Goal: Task Accomplishment & Management: Use online tool/utility

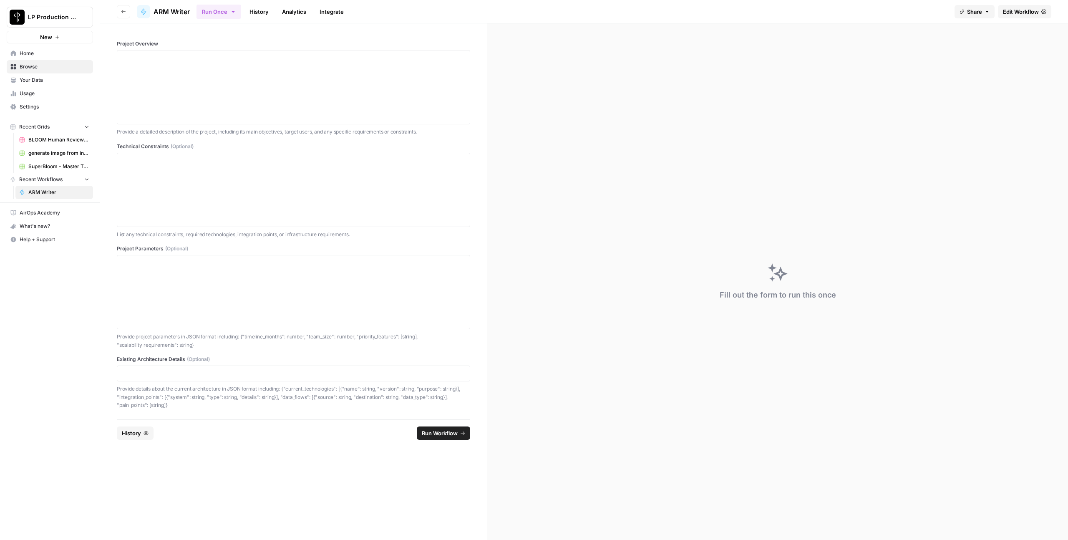
click at [120, 12] on button "Go back" at bounding box center [123, 11] width 13 height 13
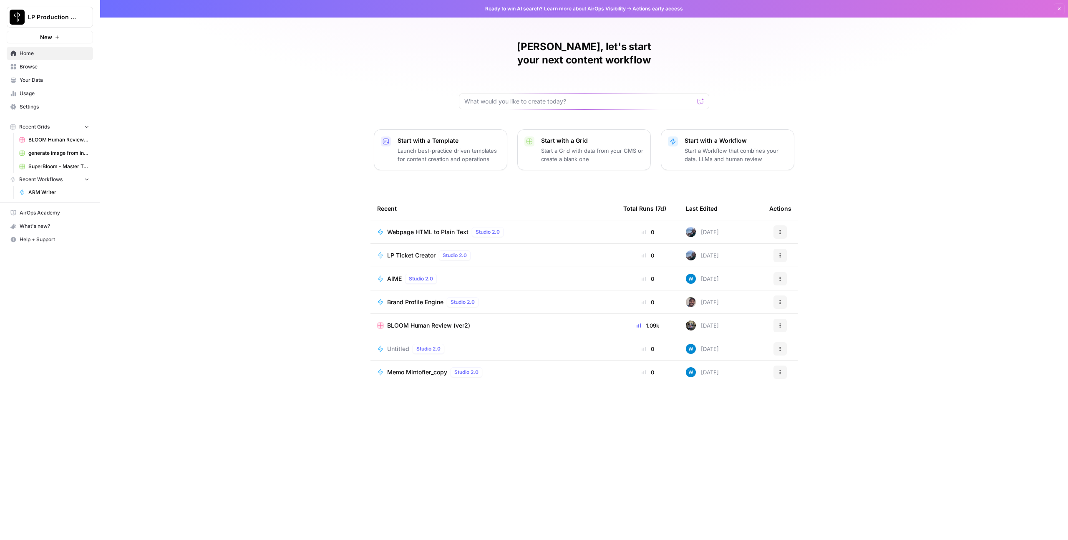
click at [38, 65] on span "Browse" at bounding box center [55, 67] width 70 height 8
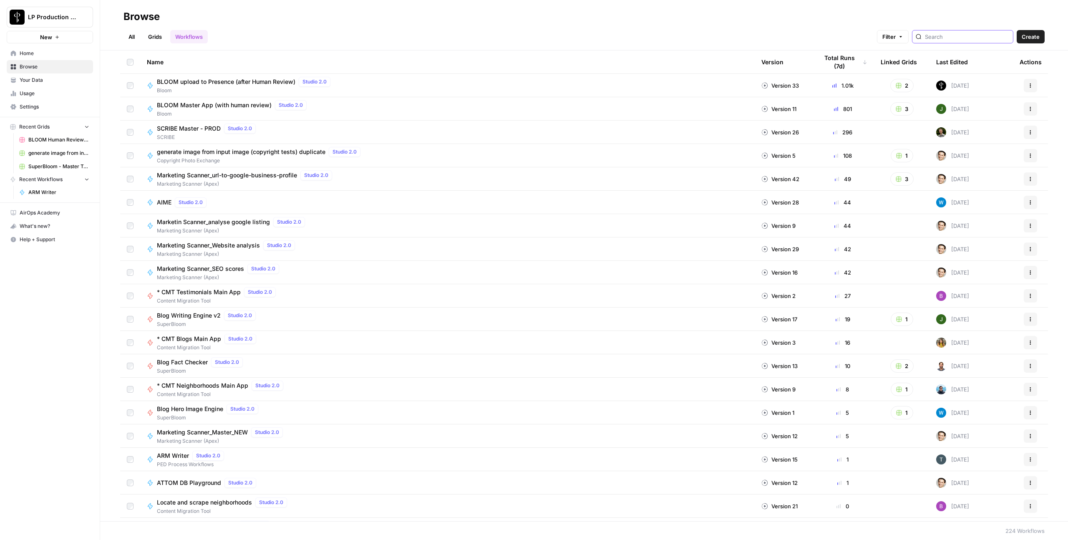
click at [974, 37] on input "search" at bounding box center [967, 37] width 85 height 8
type input "arm"
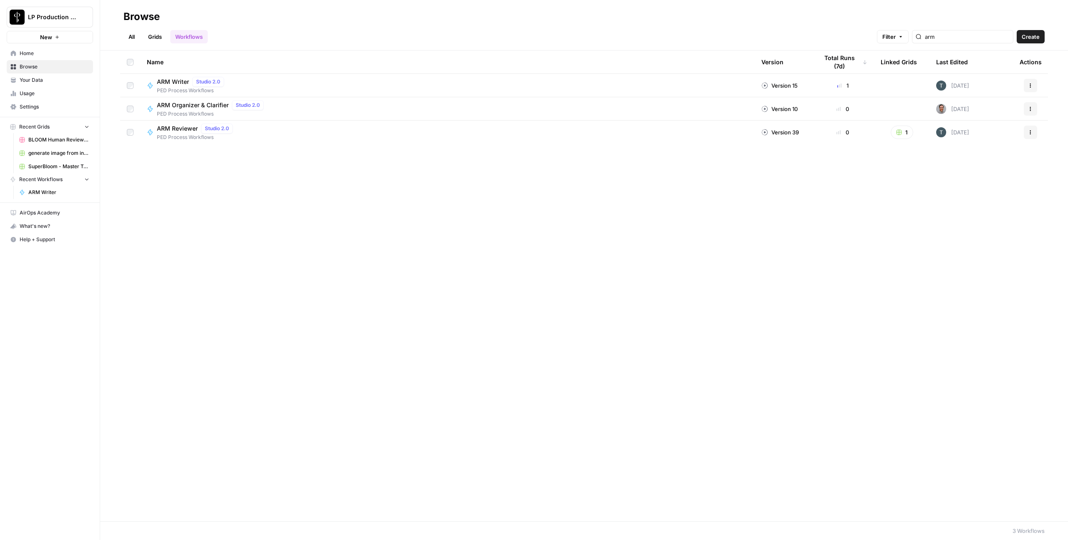
click at [202, 106] on span "ARM Organizer & Clarifier" at bounding box center [193, 105] width 72 height 8
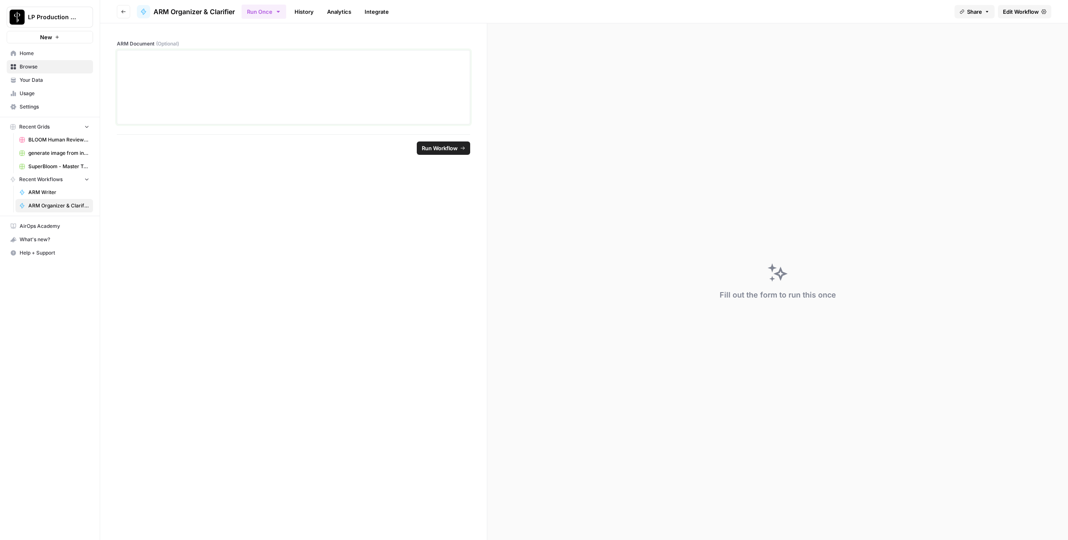
click at [311, 87] on div at bounding box center [293, 87] width 342 height 67
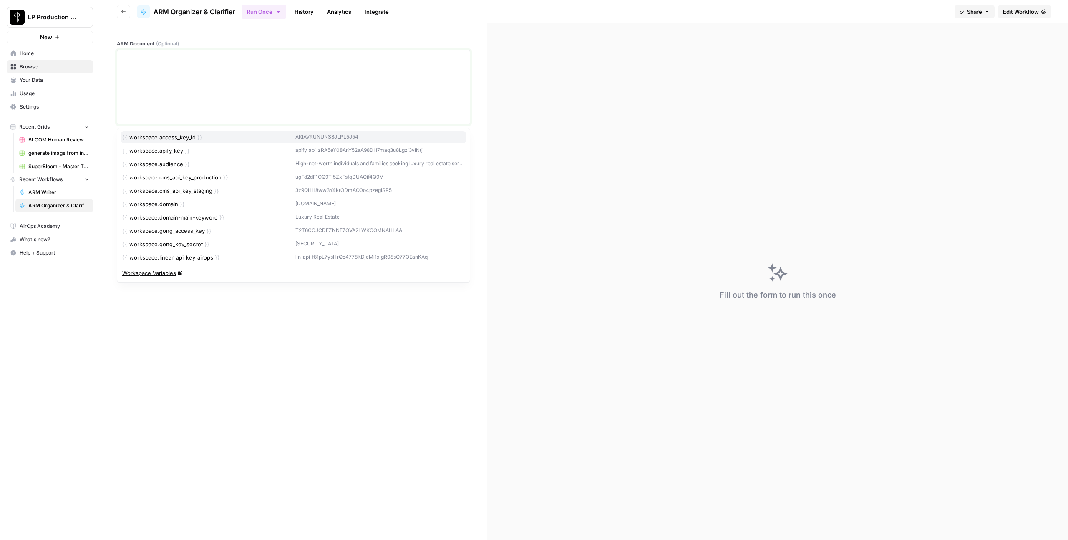
click at [462, 57] on icon "button" at bounding box center [463, 58] width 7 height 7
click at [406, 70] on div at bounding box center [293, 87] width 342 height 67
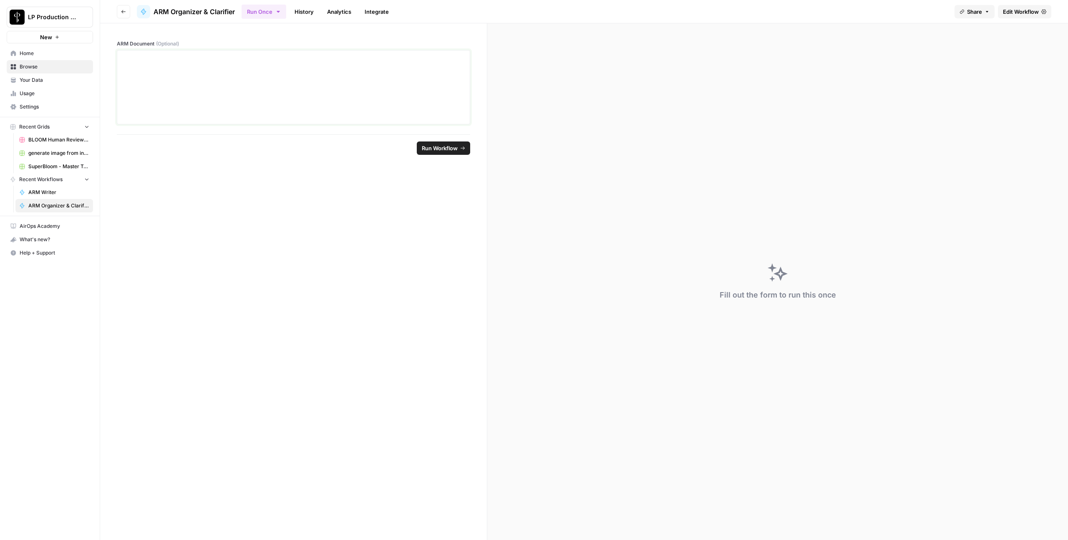
click at [287, 86] on div at bounding box center [293, 87] width 342 height 67
click at [229, 84] on div "**********" at bounding box center [293, 87] width 342 height 67
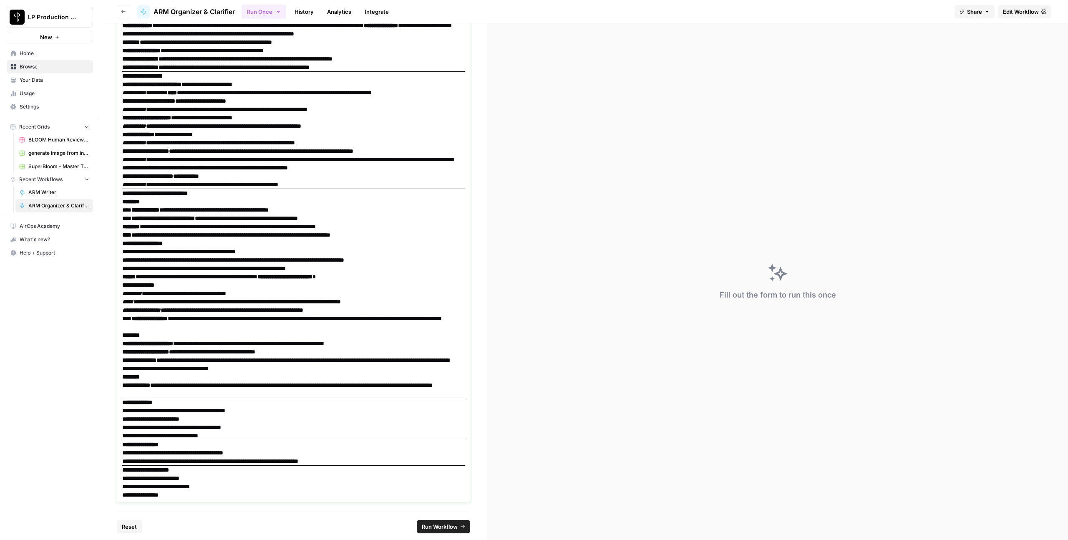
scroll to position [1104, 0]
click at [447, 522] on span "Run Workflow" at bounding box center [440, 526] width 36 height 8
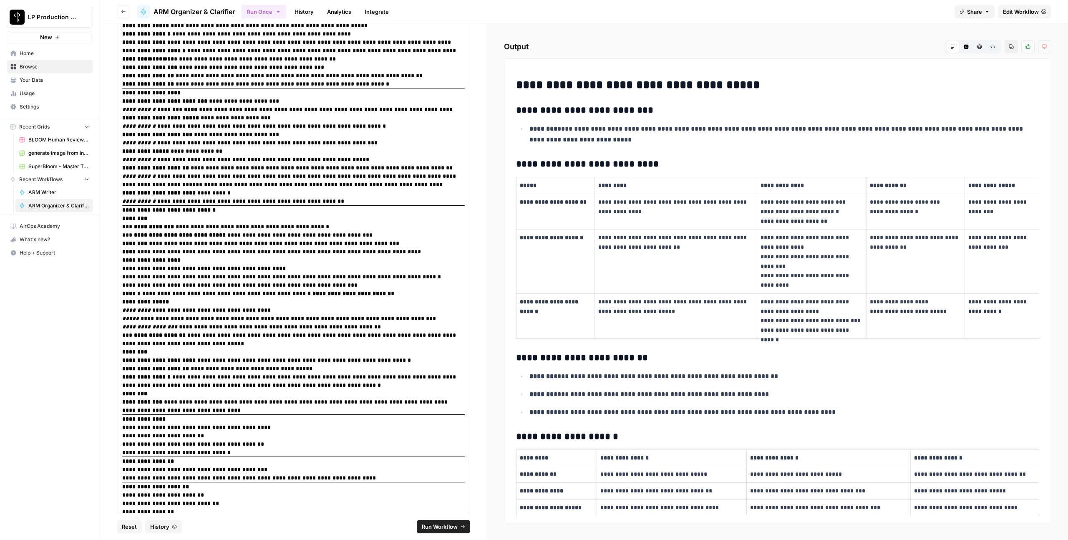
scroll to position [0, 0]
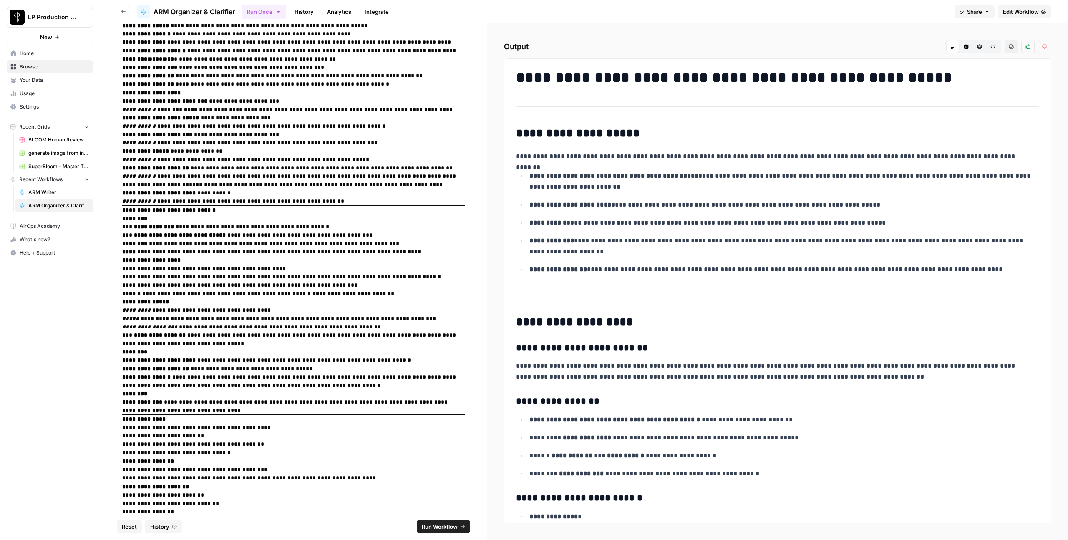
click at [991, 48] on icon "button" at bounding box center [992, 46] width 5 height 5
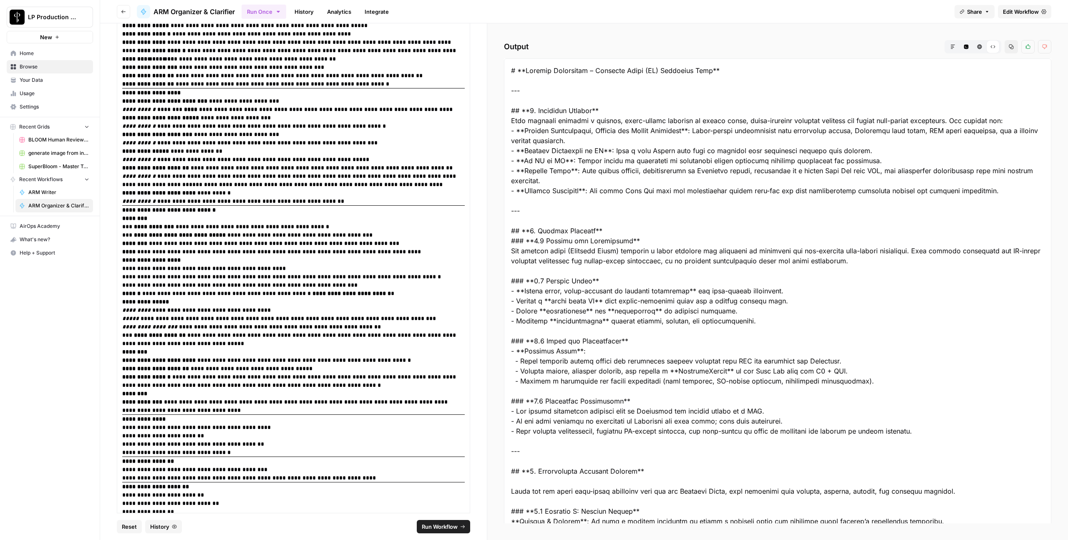
click at [951, 47] on icon "button" at bounding box center [953, 47] width 4 height 4
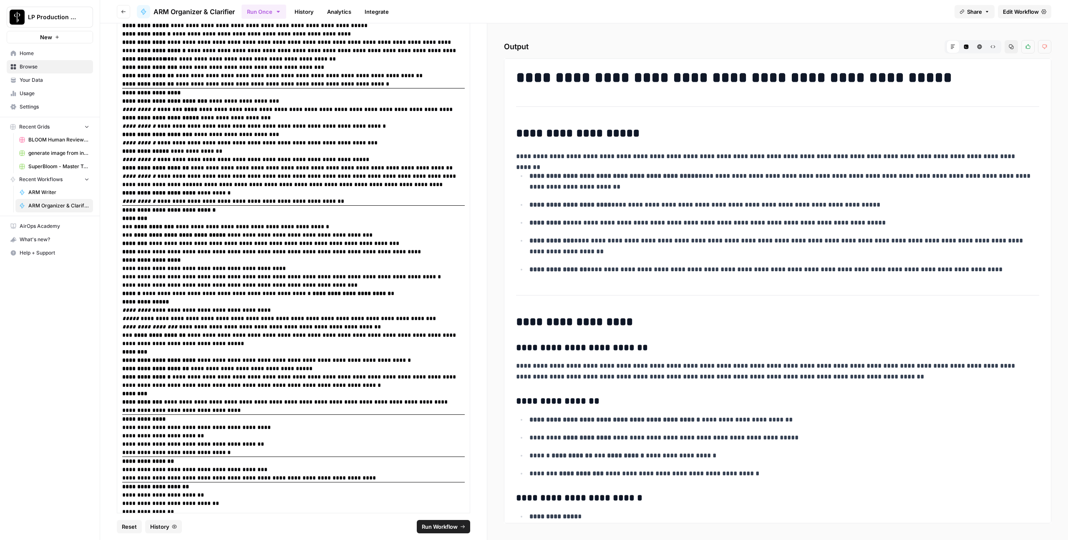
click at [1012, 48] on icon "button" at bounding box center [1011, 47] width 5 height 5
click at [1006, 45] on button "Copy" at bounding box center [1010, 46] width 13 height 13
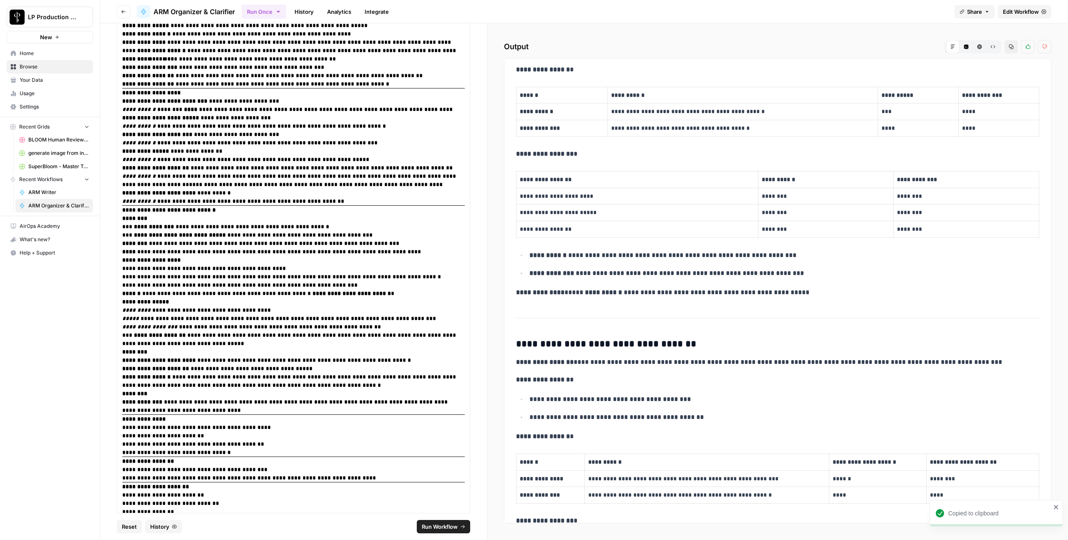
scroll to position [791, 0]
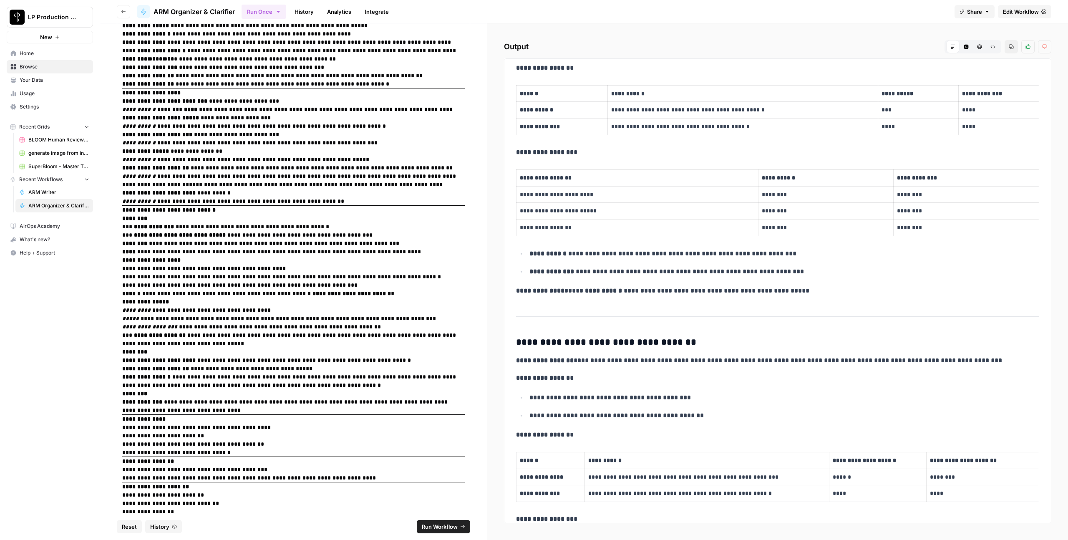
drag, startPoint x: 513, startPoint y: 148, endPoint x: 797, endPoint y: 270, distance: 309.2
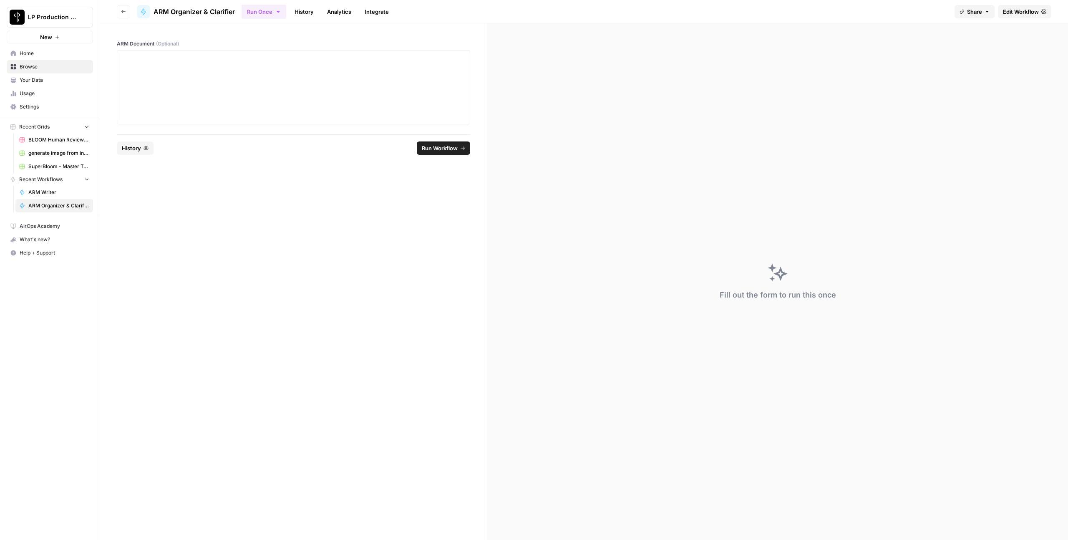
click at [301, 14] on link "History" at bounding box center [303, 11] width 29 height 13
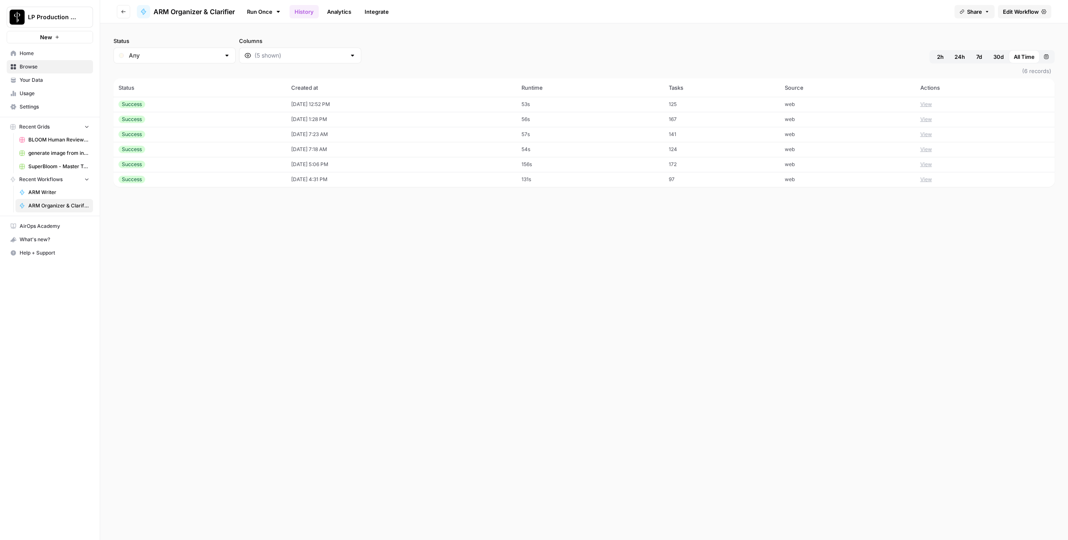
click at [395, 109] on td "[DATE] 12:52 PM" at bounding box center [401, 104] width 230 height 15
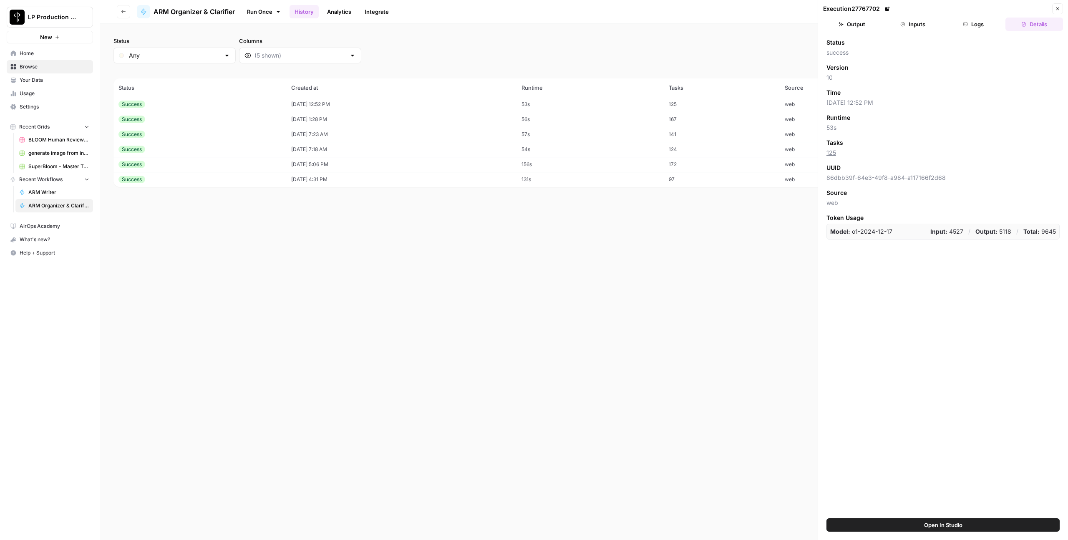
click at [867, 25] on button "Output" at bounding box center [852, 24] width 58 height 13
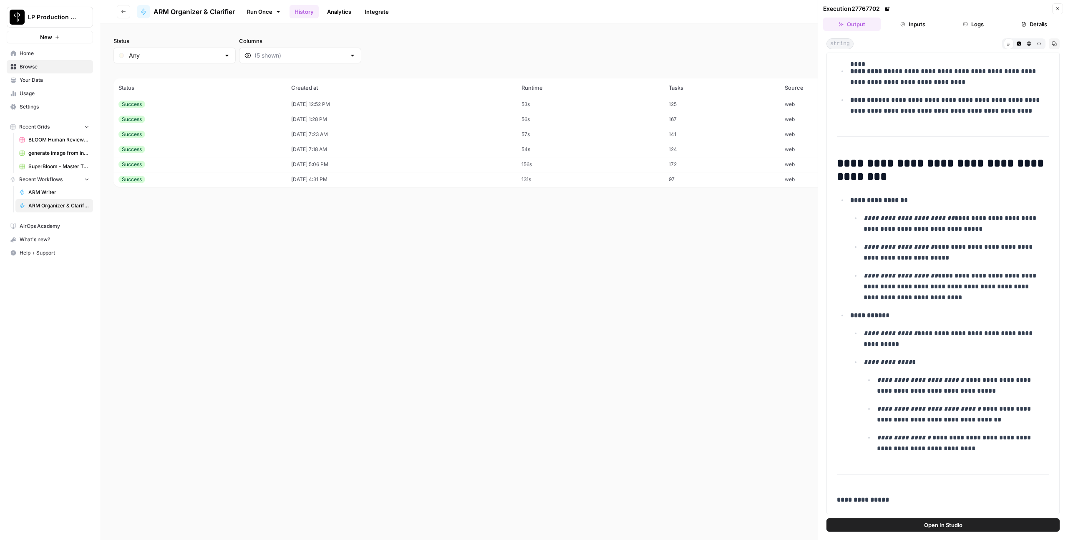
scroll to position [6165, 0]
click at [121, 8] on button "Go back" at bounding box center [123, 11] width 13 height 13
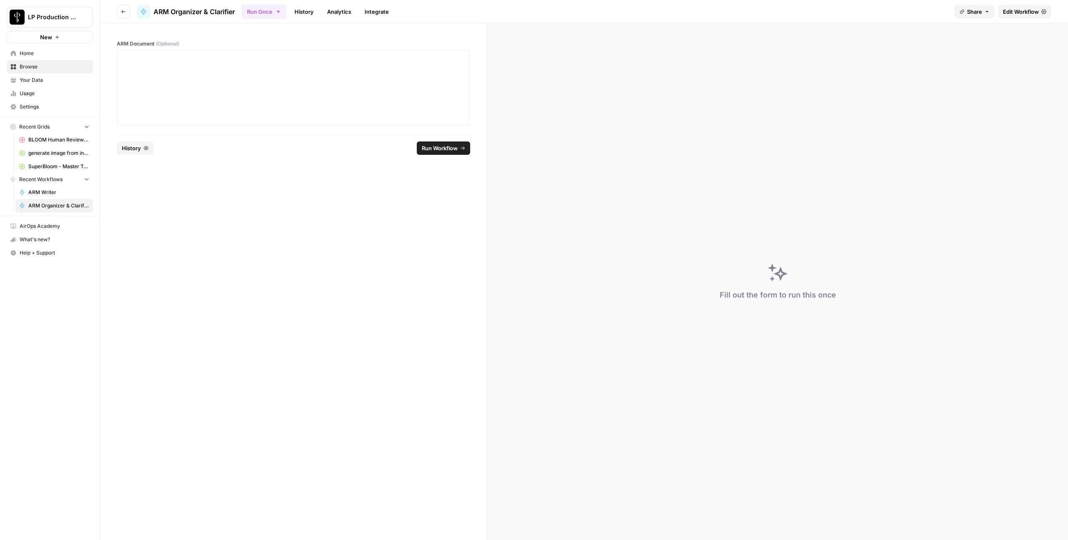
click at [121, 10] on icon "button" at bounding box center [123, 11] width 5 height 5
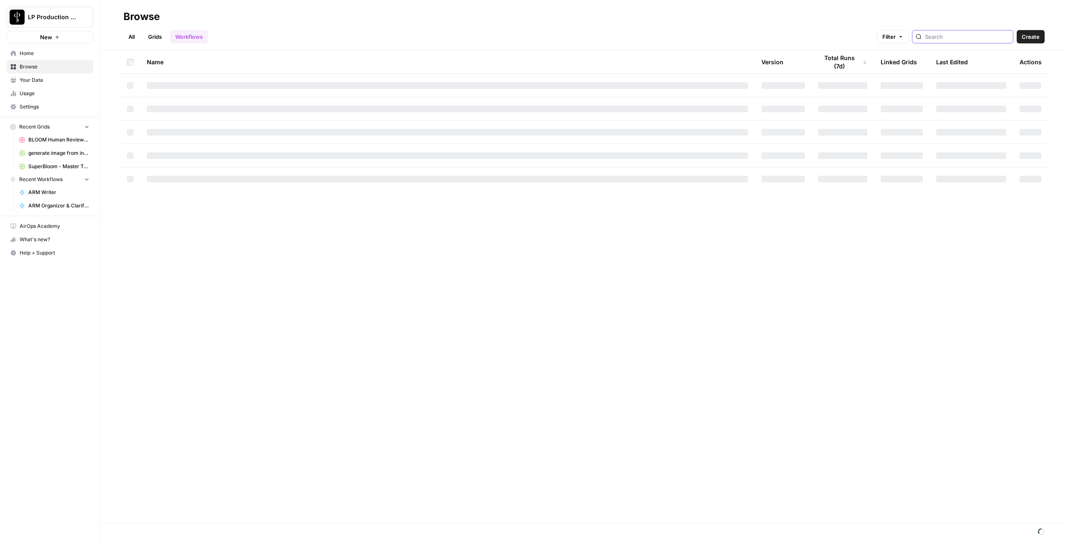
click at [955, 38] on input "search" at bounding box center [967, 37] width 85 height 8
type input "arm"
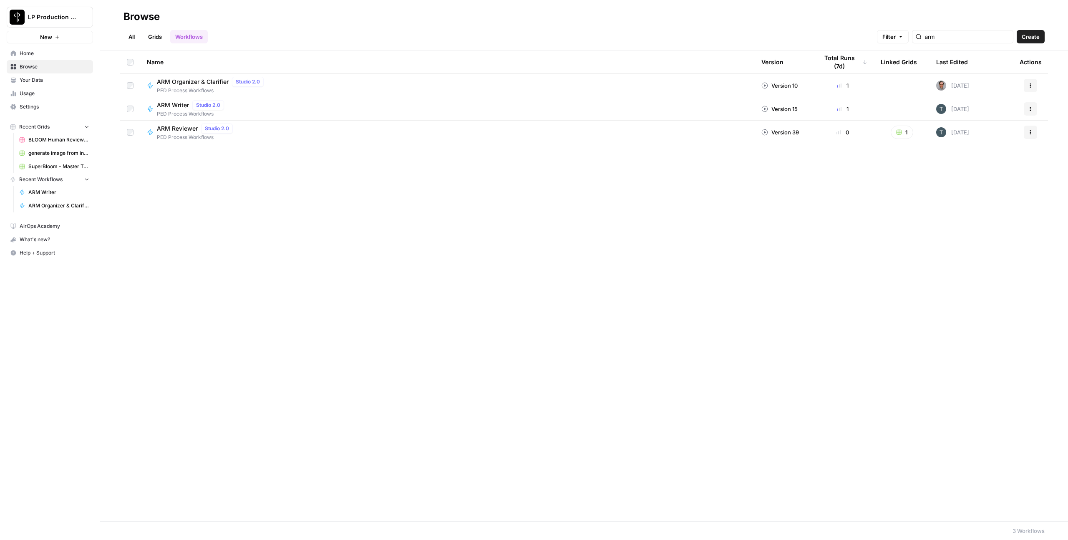
click at [179, 128] on span "ARM Reviewer" at bounding box center [177, 128] width 41 height 8
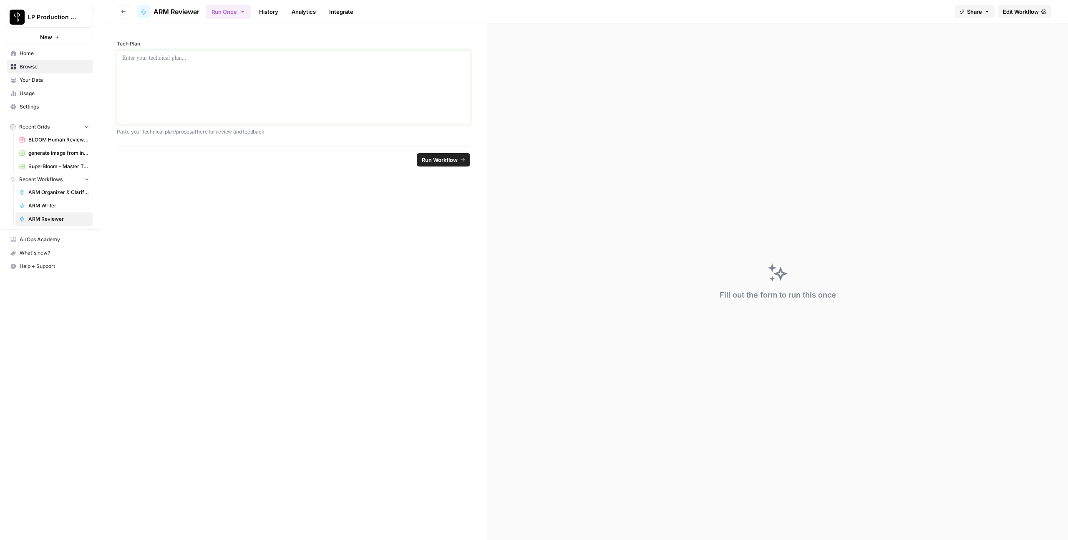
click at [330, 64] on div at bounding box center [293, 87] width 342 height 67
click at [239, 86] on div at bounding box center [293, 87] width 342 height 67
